Goal: Communication & Community: Ask a question

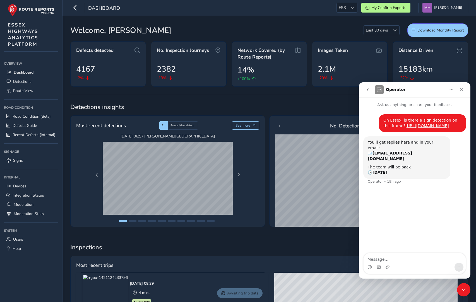
drag, startPoint x: 438, startPoint y: 154, endPoint x: 384, endPoint y: 121, distance: 63.8
click at [384, 121] on div "On Essex, is there a sign detection on this frame? [URL][DOMAIN_NAME]" at bounding box center [423, 123] width 78 height 11
copy div "On Essex, is there a sign detection on this frame? [URL][DOMAIN_NAME]"
click at [368, 90] on icon "go back" at bounding box center [368, 90] width 4 height 4
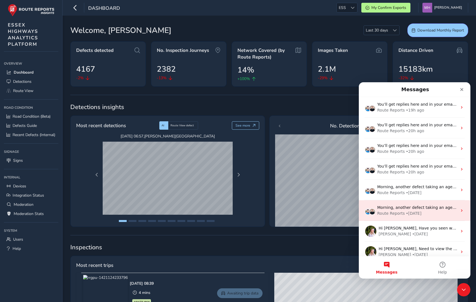
scroll to position [47, 0]
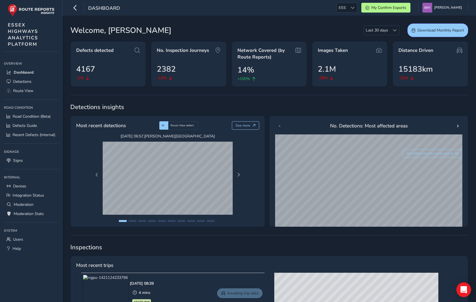
click at [466, 287] on icon "Open Intercom Messenger" at bounding box center [464, 289] width 6 height 7
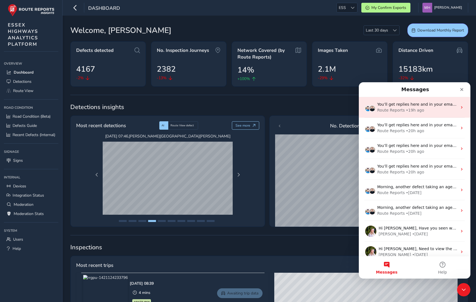
click at [392, 101] on div "You’ll get replies here and in your email: ✉️ mikko@routereports.com The team w…" at bounding box center [415, 107] width 112 height 21
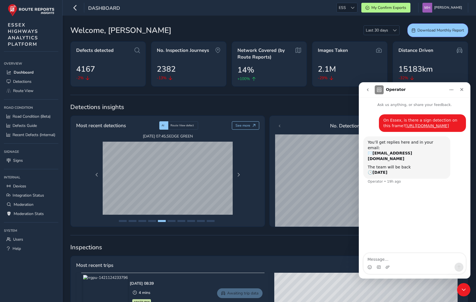
drag, startPoint x: 427, startPoint y: 155, endPoint x: 382, endPoint y: 121, distance: 56.6
click at [382, 121] on div "On Essex, is there a sign detection on this frame? https://app.routereports.com…" at bounding box center [422, 123] width 87 height 18
copy div "On Essex, is there a sign detection on this frame? [URL][DOMAIN_NAME]"
click at [366, 88] on icon "go back" at bounding box center [368, 90] width 4 height 4
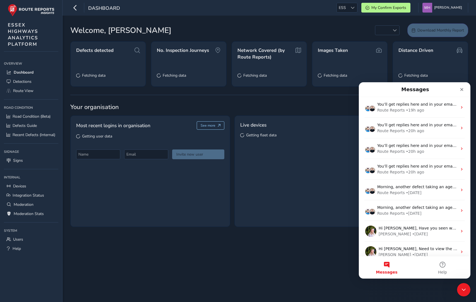
scroll to position [47, 0]
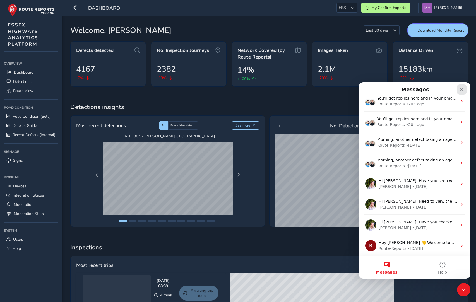
click at [462, 91] on icon "Close" at bounding box center [462, 89] width 4 height 4
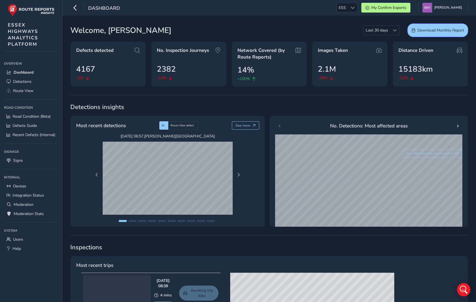
scroll to position [0, 0]
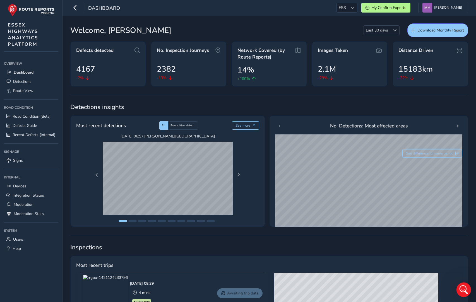
click at [461, 294] on div "Open Intercom Messenger" at bounding box center [463, 289] width 18 height 18
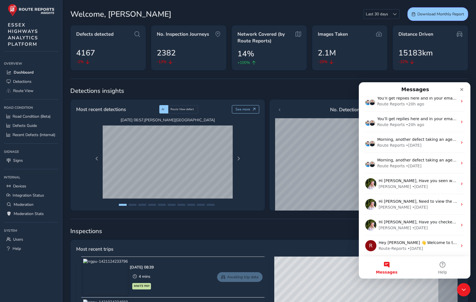
scroll to position [18, 0]
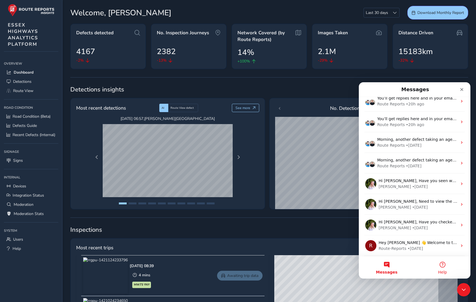
click at [442, 265] on button "Help" at bounding box center [443, 268] width 56 height 22
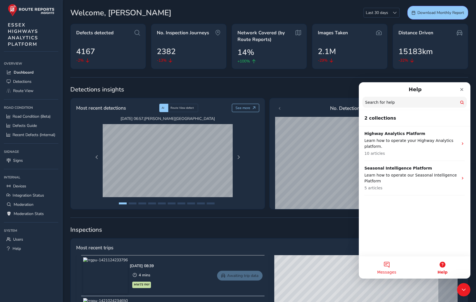
click at [386, 267] on button "Messages" at bounding box center [387, 268] width 56 height 22
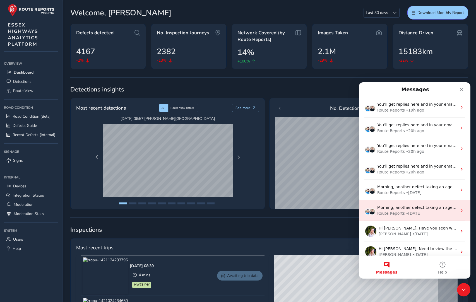
scroll to position [47, 0]
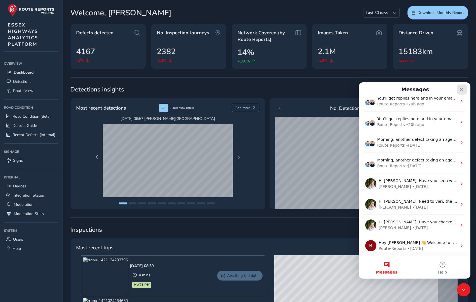
click at [461, 89] on icon "Close" at bounding box center [462, 89] width 3 height 3
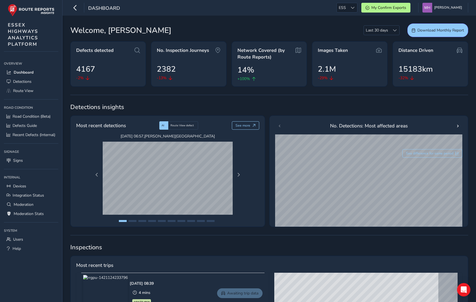
click at [462, 288] on icon "Open Intercom Messenger" at bounding box center [464, 290] width 6 height 7
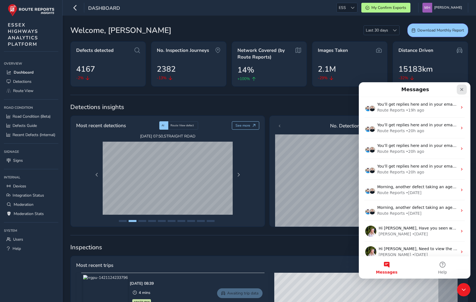
click at [459, 92] on div "Close" at bounding box center [462, 90] width 10 height 10
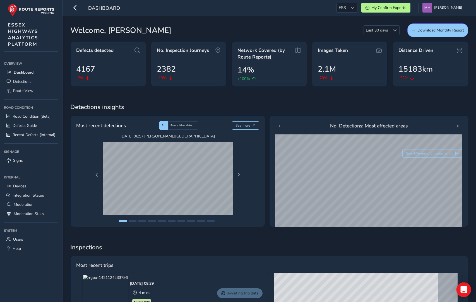
click at [460, 291] on div "Open Intercom Messenger" at bounding box center [464, 290] width 15 height 15
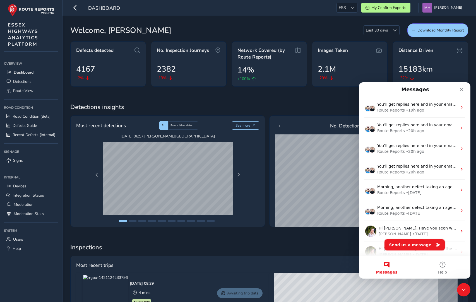
click at [401, 246] on button "Send us a message" at bounding box center [415, 245] width 60 height 11
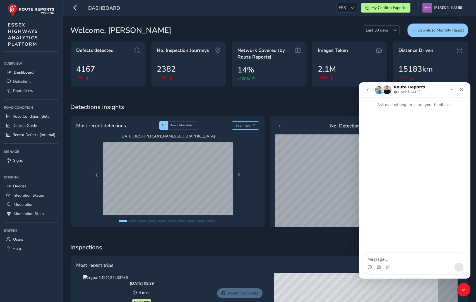
click at [382, 257] on textarea "Message…" at bounding box center [415, 257] width 102 height 9
type textarea "On Essex, is there a sign detection on this frame? [URL][DOMAIN_NAME]"
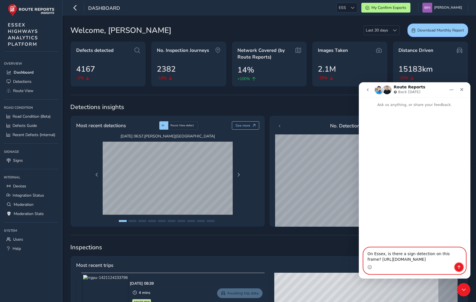
click at [461, 267] on icon "Send a message…" at bounding box center [459, 267] width 4 height 4
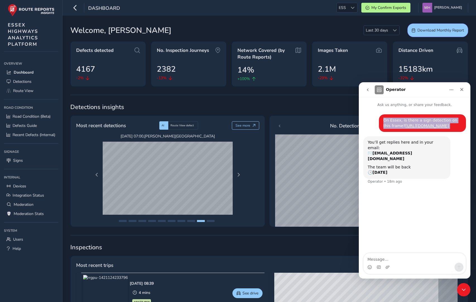
drag, startPoint x: 435, startPoint y: 156, endPoint x: 382, endPoint y: 121, distance: 63.8
click at [382, 121] on div "On Essex, is there a sign detection on this frame? [URL][DOMAIN_NAME] [PERSON_N…" at bounding box center [422, 123] width 87 height 18
copy div "On Essex, is there a sign detection on this frame? [URL][DOMAIN_NAME]"
click at [461, 91] on icon "Close" at bounding box center [462, 89] width 4 height 4
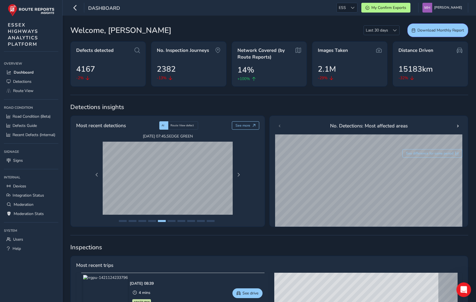
click at [463, 289] on icon "Open Intercom Messenger" at bounding box center [463, 289] width 9 height 9
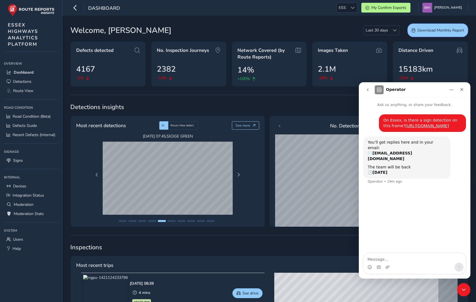
click at [367, 87] on button "go back" at bounding box center [368, 90] width 11 height 11
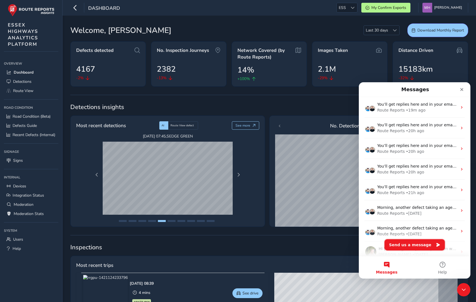
click at [410, 245] on button "Send us a message" at bounding box center [415, 245] width 60 height 11
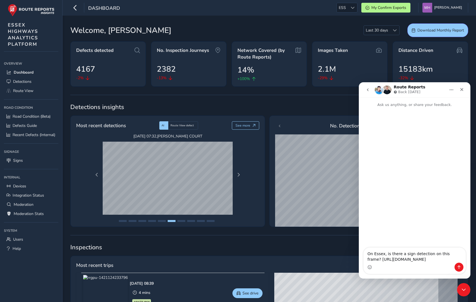
type textarea "On Essex, is there a sign detection on this frame? [URL][DOMAIN_NAME]"
click at [459, 265] on icon "Send a message…" at bounding box center [459, 267] width 4 height 4
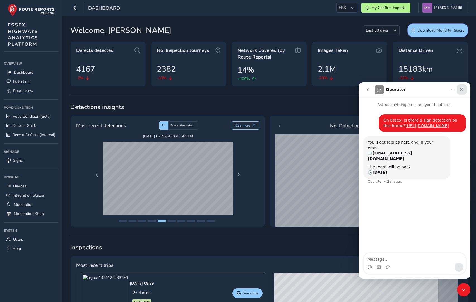
click at [463, 89] on icon "Close" at bounding box center [462, 89] width 4 height 4
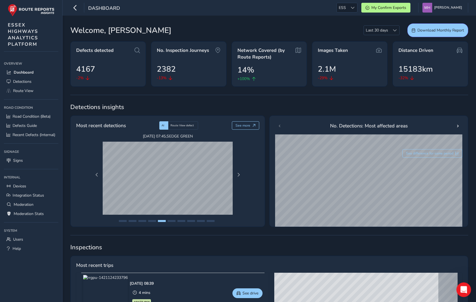
click at [462, 288] on icon "Open Intercom Messenger" at bounding box center [463, 289] width 9 height 9
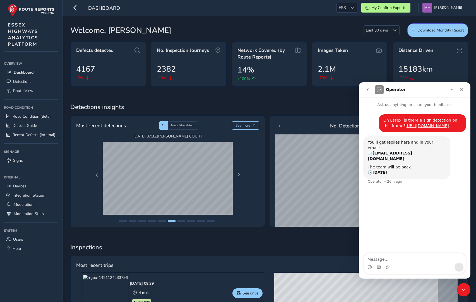
click at [366, 92] on button "go back" at bounding box center [368, 90] width 11 height 11
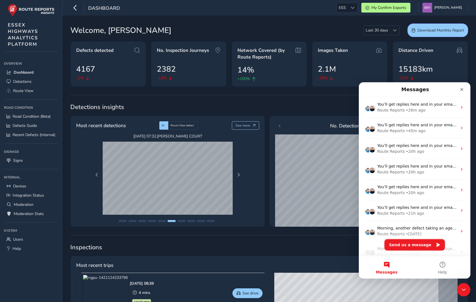
click at [407, 245] on button "Send us a message" at bounding box center [415, 245] width 60 height 11
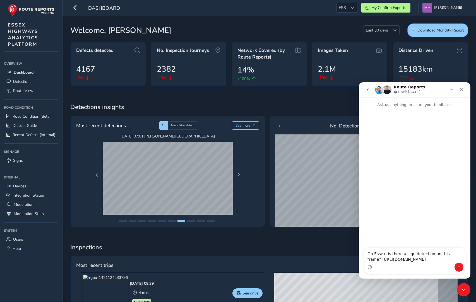
type textarea "On Essex, is there a sign detection on this frame? [URL][DOMAIN_NAME]"
click at [460, 269] on icon "Send a message…" at bounding box center [459, 267] width 4 height 4
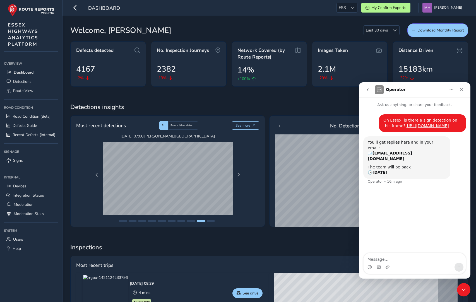
drag, startPoint x: 428, startPoint y: 155, endPoint x: 383, endPoint y: 119, distance: 58.0
click at [383, 119] on div "On Essex, is there a sign detection on this frame? [URL][DOMAIN_NAME] [PERSON_N…" at bounding box center [422, 123] width 87 height 18
copy div "On Essex, is there a sign detection on this frame? [URL][DOMAIN_NAME]"
click at [367, 90] on icon "go back" at bounding box center [368, 90] width 4 height 4
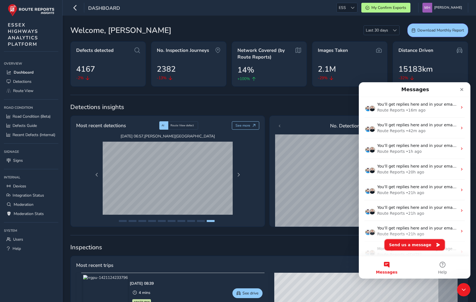
click at [396, 244] on button "Send us a message" at bounding box center [415, 245] width 60 height 11
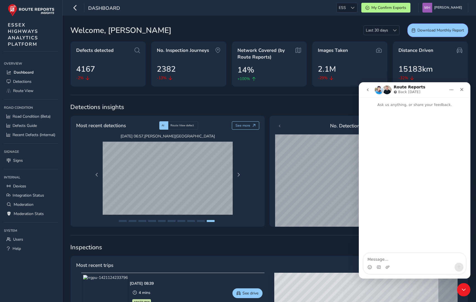
click at [390, 258] on textarea "Message…" at bounding box center [415, 257] width 102 height 9
type textarea "On Essex, is there a sign detection on this frame? [URL][DOMAIN_NAME]"
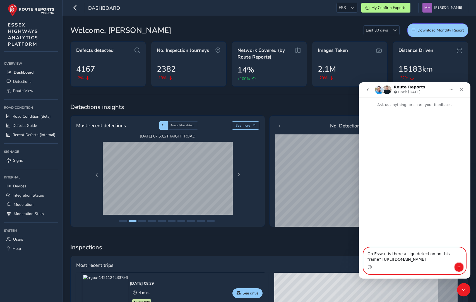
click at [459, 265] on icon "Send a message…" at bounding box center [459, 267] width 4 height 4
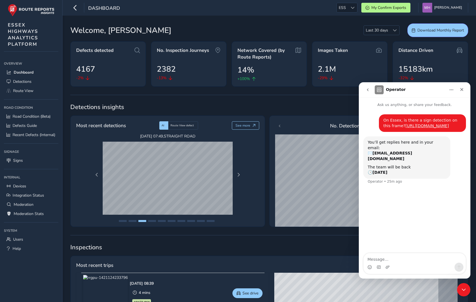
click at [370, 88] on button "go back" at bounding box center [368, 90] width 11 height 11
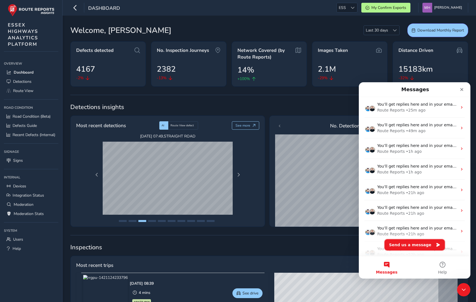
click at [403, 245] on button "Send us a message" at bounding box center [415, 245] width 60 height 11
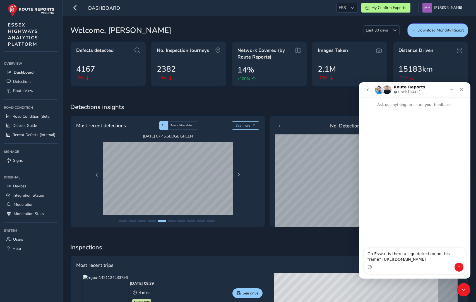
type textarea "On Essex, is there a sign detection on this frame? [URL][DOMAIN_NAME]"
click at [456, 267] on button "Send a message…" at bounding box center [459, 267] width 9 height 9
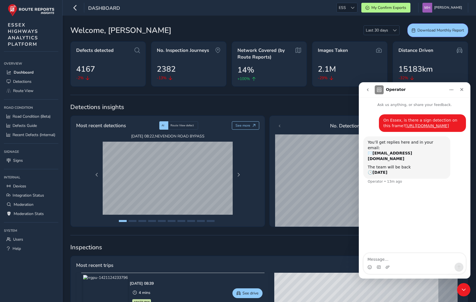
drag, startPoint x: 429, startPoint y: 155, endPoint x: 380, endPoint y: 123, distance: 58.2
click at [380, 123] on div "On Essex, is there a sign detection on this frame? [URL][DOMAIN_NAME] [PERSON_N…" at bounding box center [422, 123] width 87 height 18
copy div "On Essex, is there a sign detection on this frame? [URL][DOMAIN_NAME]"
click at [368, 89] on icon "go back" at bounding box center [368, 89] width 2 height 3
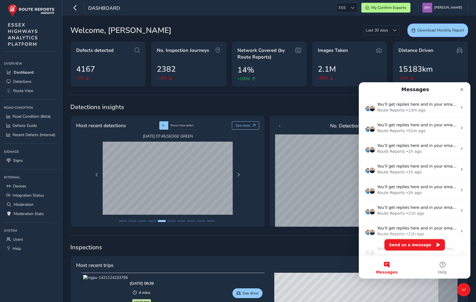
click at [404, 246] on button "Send us a message" at bounding box center [415, 245] width 60 height 11
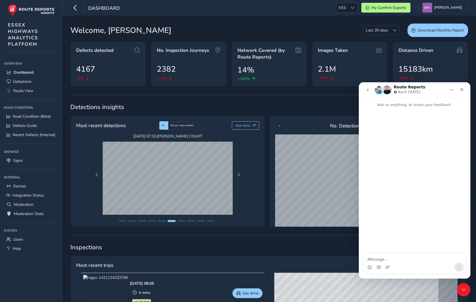
click at [382, 256] on textarea "Message…" at bounding box center [415, 257] width 102 height 9
type textarea "On Essex, is there a sign detection on this frame? [URL][DOMAIN_NAME]"
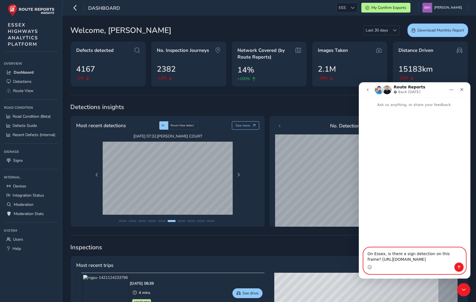
click at [460, 267] on icon "Send a message…" at bounding box center [459, 267] width 4 height 4
